Goal: Task Accomplishment & Management: Manage account settings

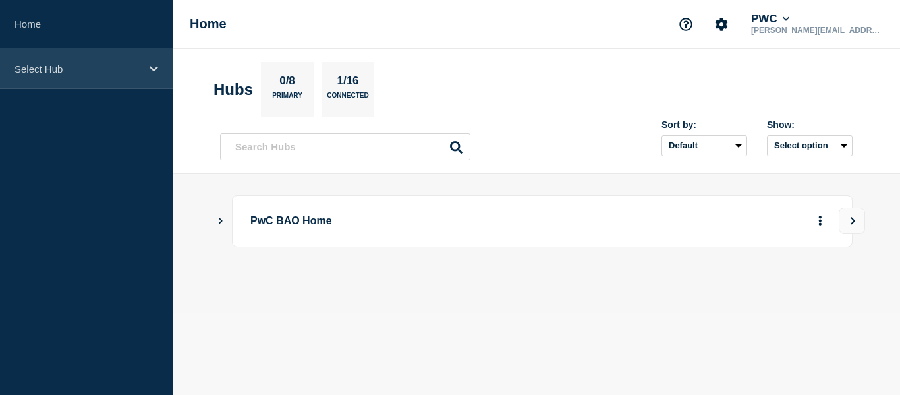
click at [62, 82] on div "Select Hub" at bounding box center [86, 69] width 173 height 40
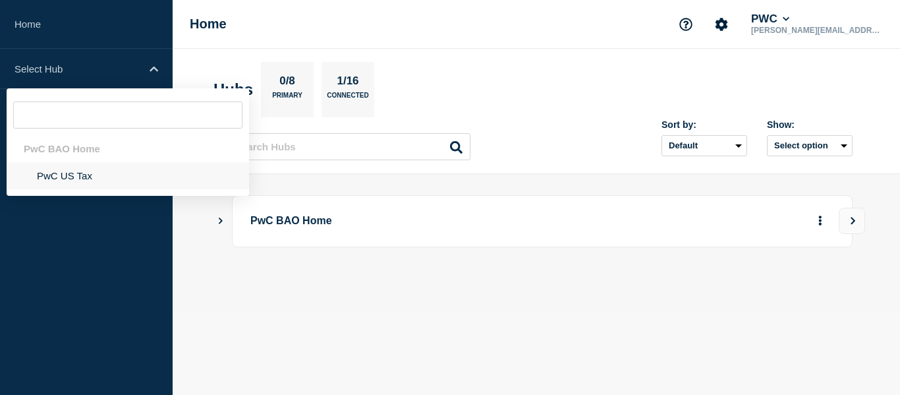
click at [63, 173] on li "PwC US Tax" at bounding box center [128, 175] width 242 height 27
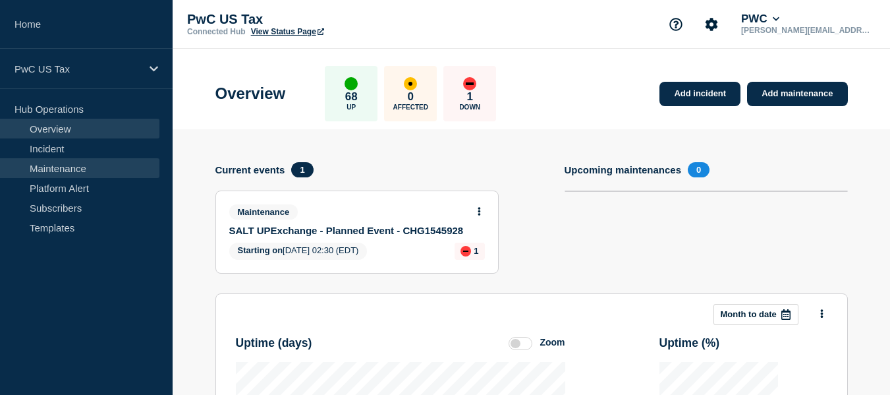
click at [90, 168] on link "Maintenance" at bounding box center [79, 168] width 159 height 20
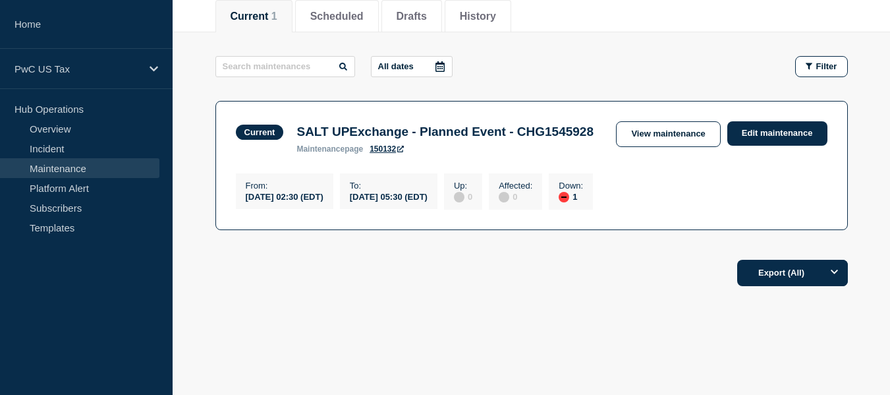
scroll to position [206, 0]
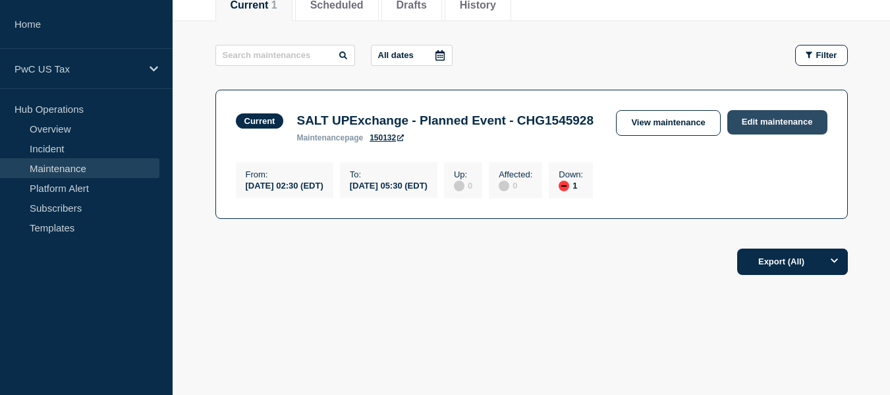
click at [777, 110] on link "Edit maintenance" at bounding box center [777, 122] width 100 height 24
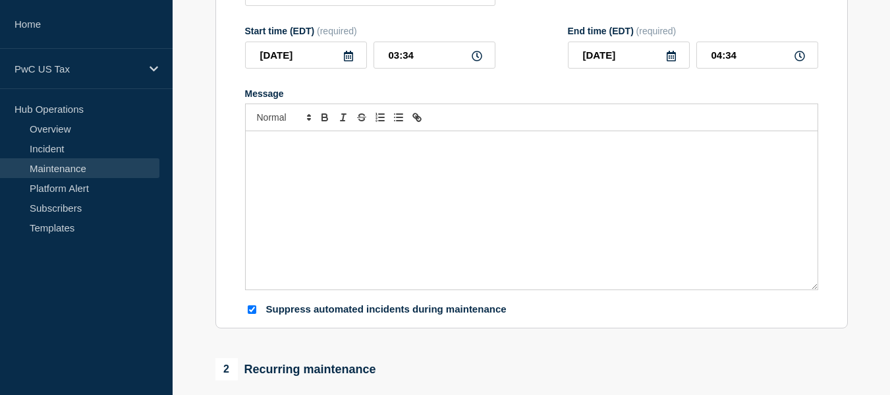
type input "SALT UPExchange - Planned Event - CHG1545928"
type input "02:30"
type input "05:30"
checkbox input "true"
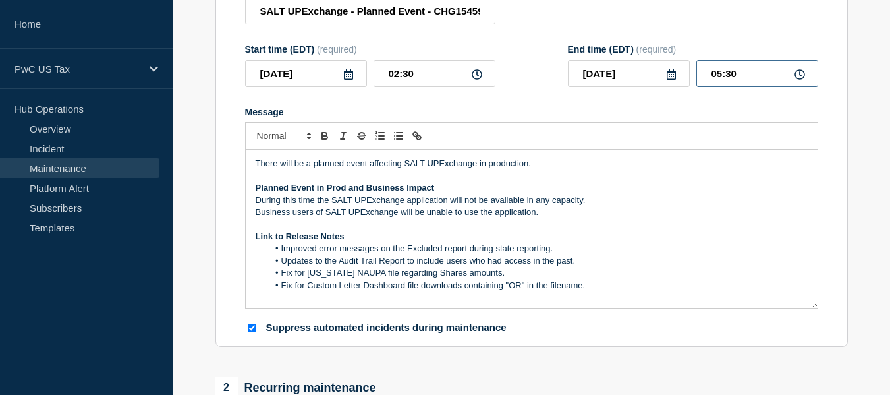
click at [720, 80] on input "05:30" at bounding box center [757, 73] width 122 height 27
type input "03:30"
click at [530, 95] on form "Title (required) SALT UPExchange - Planned Event - CHG1545928 Start time (EDT) …" at bounding box center [531, 158] width 573 height 352
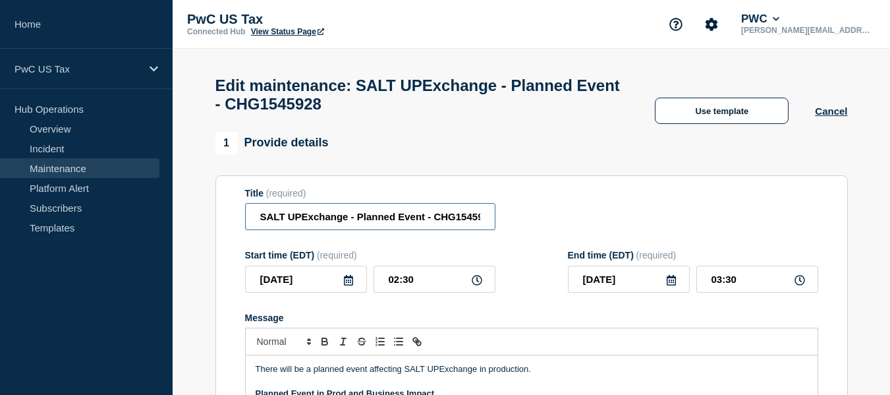
click at [474, 218] on input "SALT UPExchange - Planned Event - CHG1545928" at bounding box center [370, 216] width 250 height 27
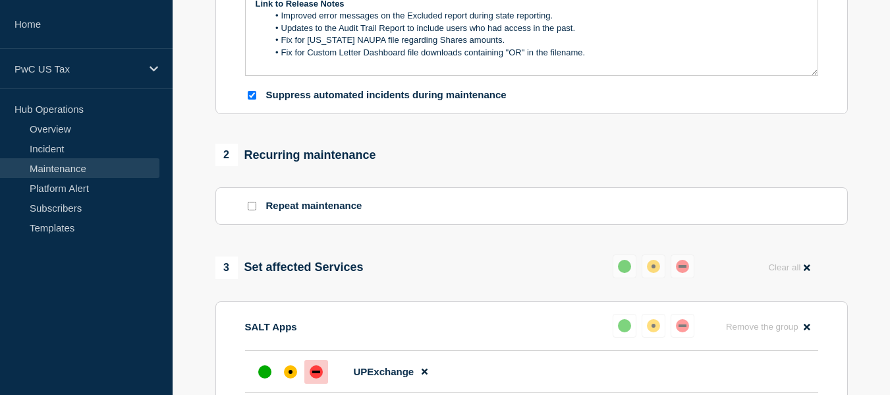
scroll to position [482, 0]
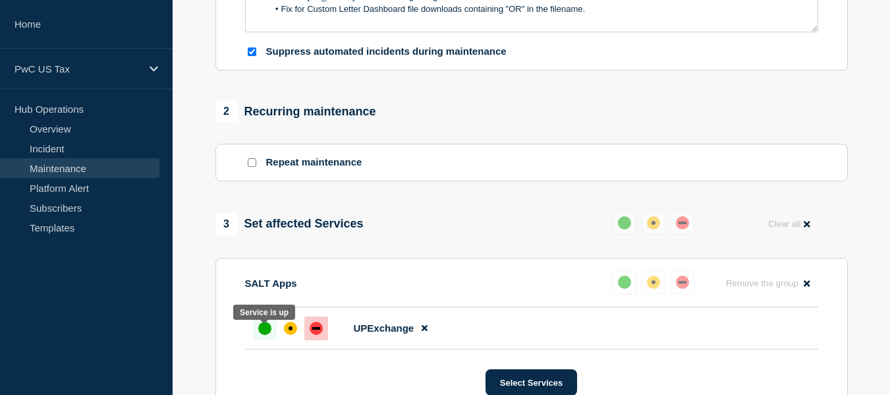
type input "SALT UPExchange - Planned Event - CHG1545928 - Completed"
click at [262, 335] on div "up" at bounding box center [264, 328] width 13 height 13
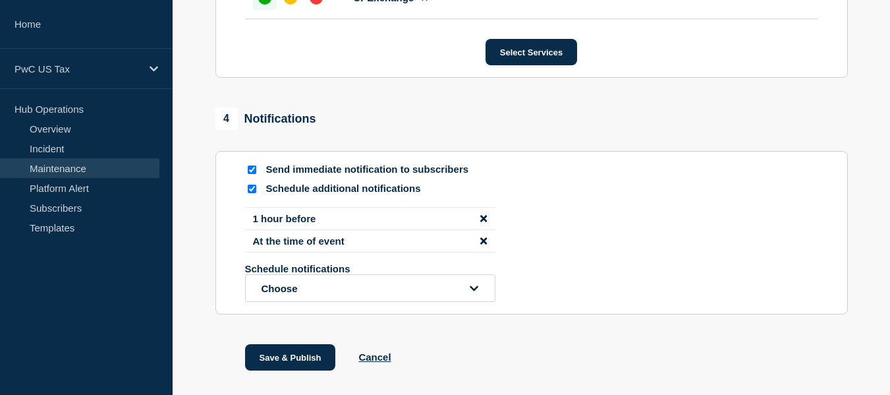
scroll to position [845, 0]
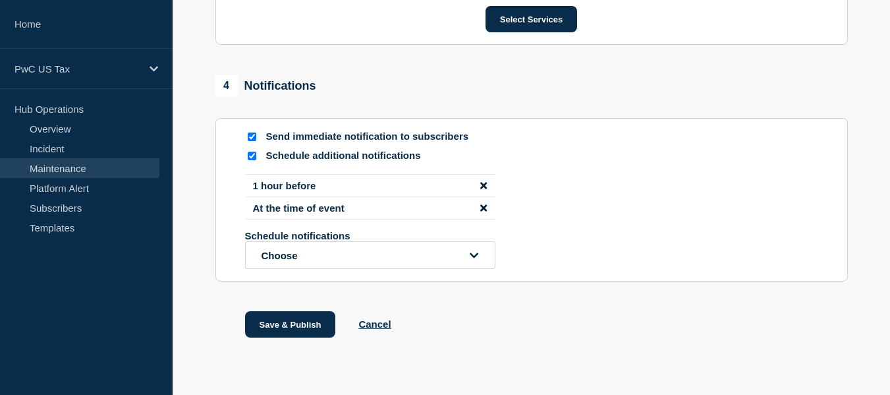
click at [487, 188] on icon "disable notification 1 hour before" at bounding box center [483, 185] width 7 height 7
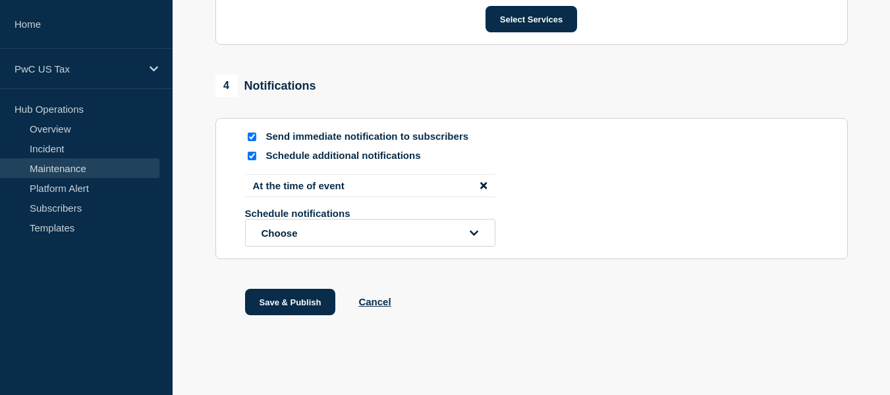
click at [487, 188] on icon "disable notification At the time of event" at bounding box center [483, 185] width 7 height 7
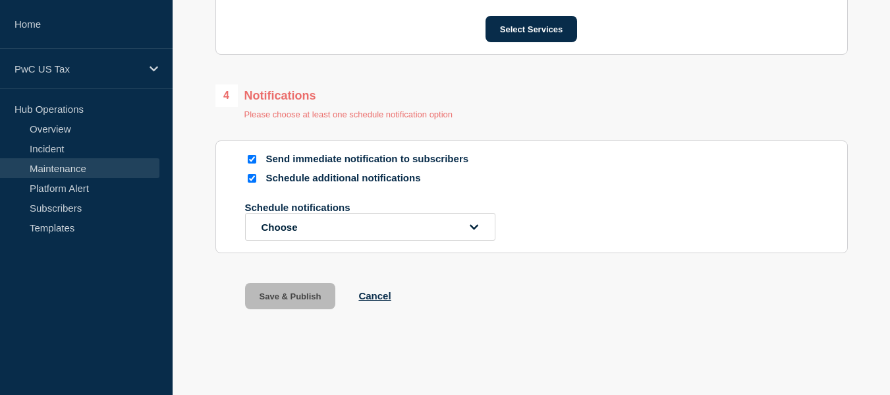
scroll to position [841, 0]
click at [256, 180] on div at bounding box center [251, 178] width 13 height 13
click at [254, 179] on input "Schedule additional notifications" at bounding box center [252, 178] width 9 height 9
checkbox input "false"
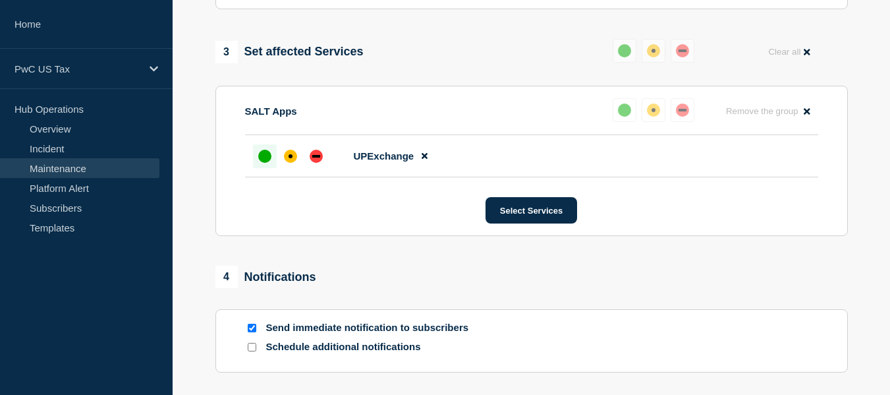
scroll to position [652, 0]
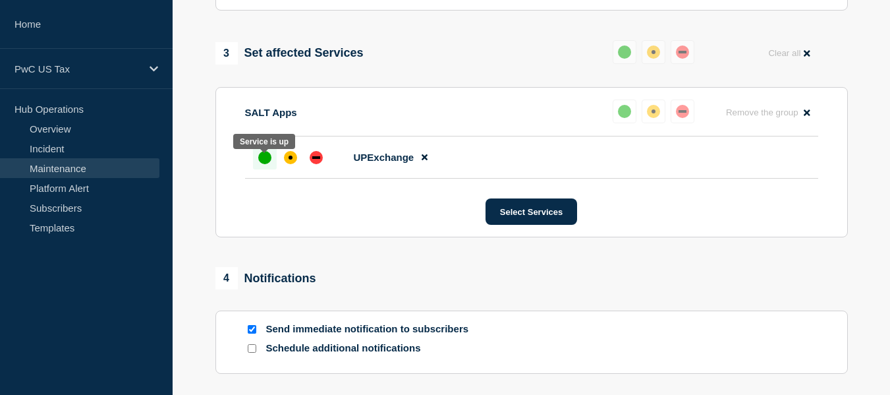
click at [264, 164] on div "up" at bounding box center [264, 157] width 13 height 13
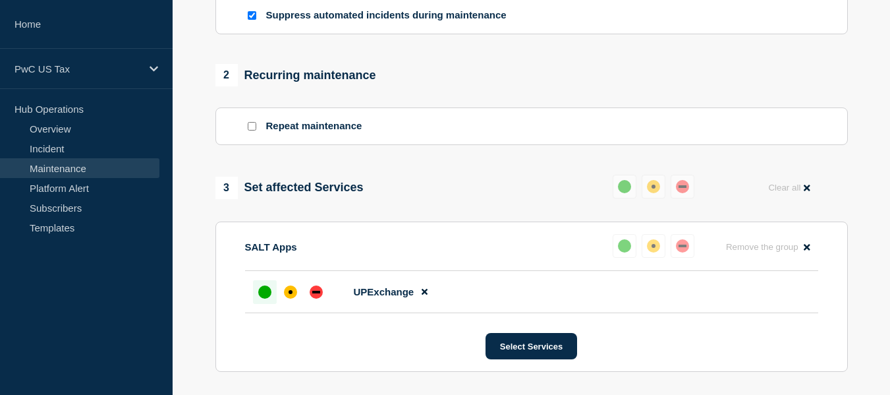
scroll to position [779, 0]
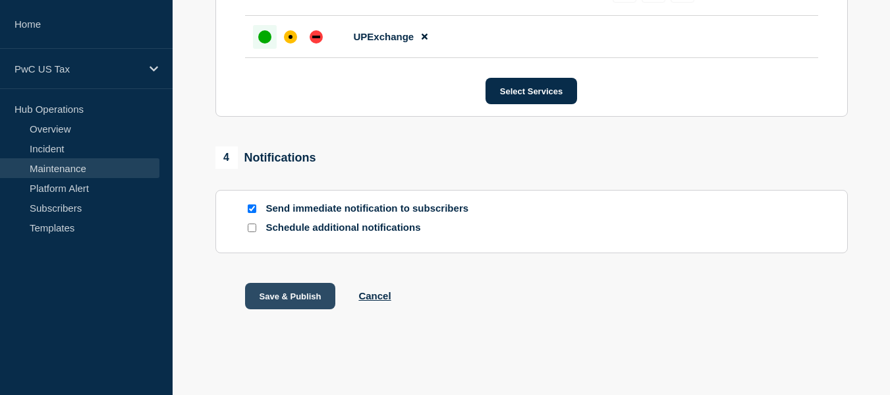
click at [287, 289] on button "Save & Publish" at bounding box center [290, 296] width 91 height 26
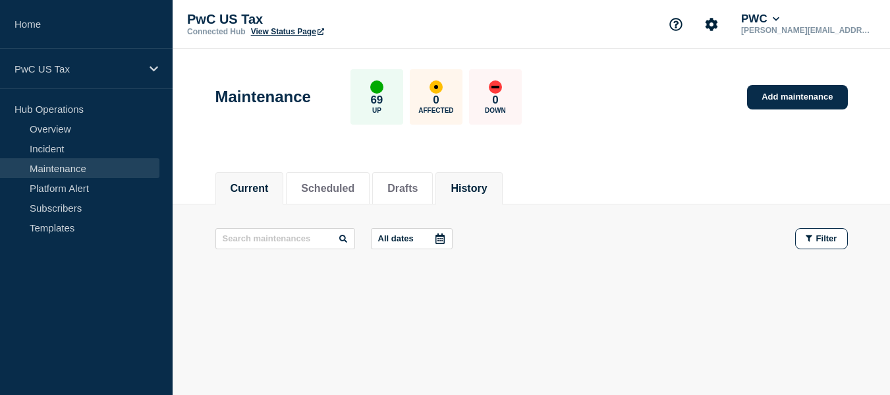
click at [478, 193] on button "History" at bounding box center [469, 189] width 36 height 12
